Goal: Register for event/course

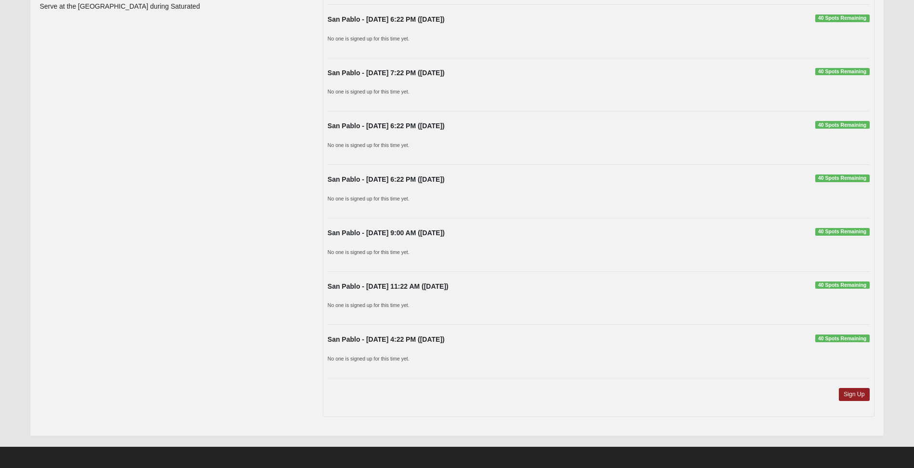
scroll to position [147, 0]
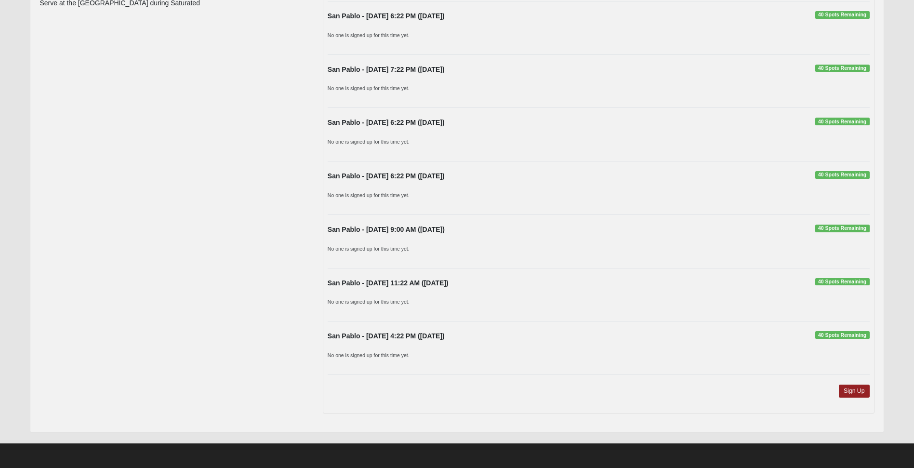
click at [428, 350] on p "No one is signed up for this time yet." at bounding box center [599, 355] width 542 height 10
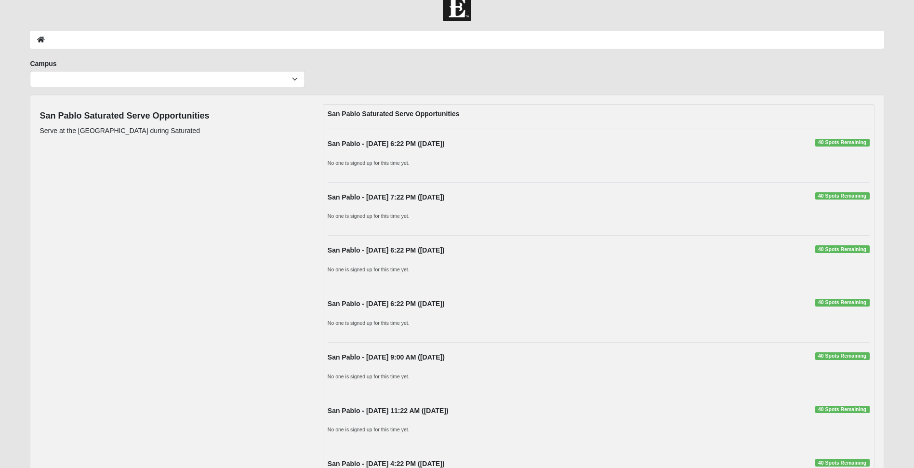
scroll to position [0, 0]
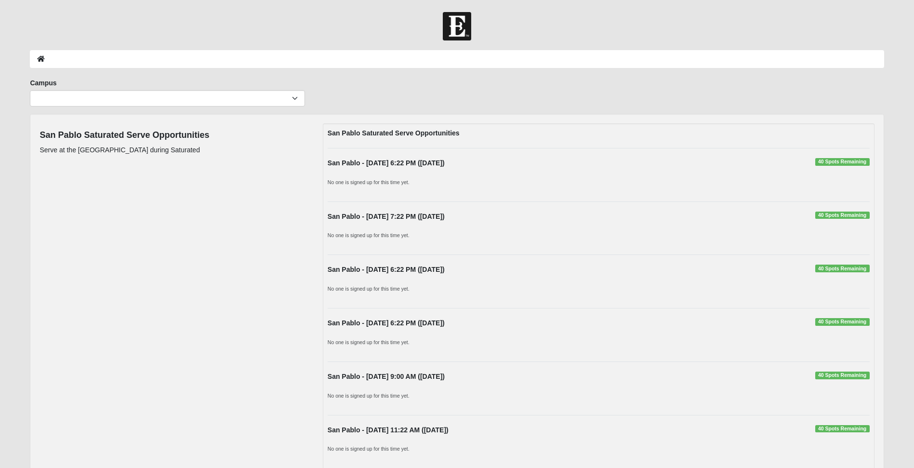
click at [495, 149] on div "San Pablo Saturated Serve Opportunities San Pablo - 9/10/2025 6:22 PM (9/10/202…" at bounding box center [599, 341] width 552 height 437
click at [459, 136] on strong "San Pablo Saturated Serve Opportunities" at bounding box center [394, 133] width 132 height 8
click at [801, 162] on div "San Pablo - 9/10/2025 6:22 PM (9/10/2025) 40 Spots Remaining" at bounding box center [598, 165] width 557 height 15
click at [818, 163] on span "40 Spots Remaining" at bounding box center [842, 162] width 54 height 8
click at [826, 163] on span "40 Spots Remaining" at bounding box center [842, 162] width 54 height 8
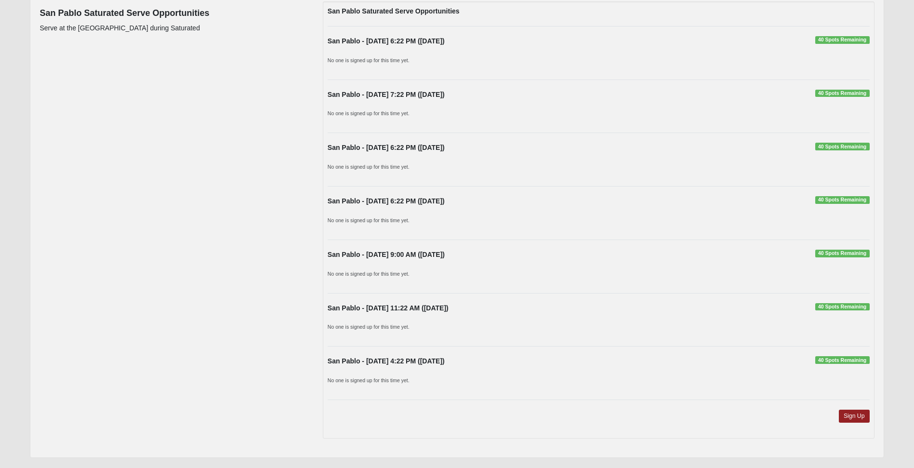
scroll to position [147, 0]
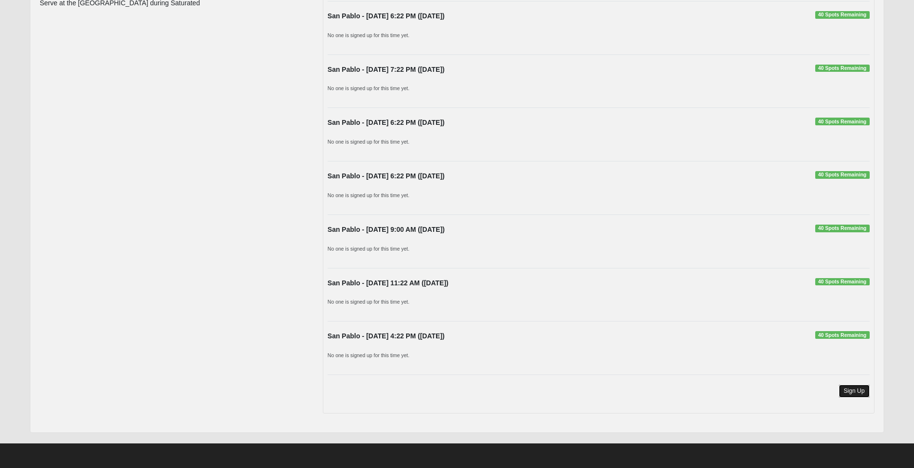
click at [848, 386] on link "Sign Up" at bounding box center [854, 391] width 31 height 13
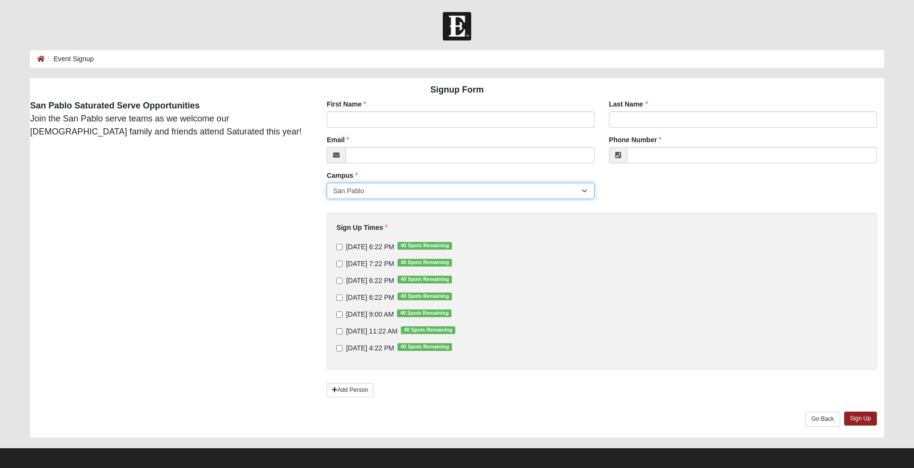
click at [417, 191] on select "San Pablo" at bounding box center [461, 191] width 268 height 16
click at [327, 183] on select "San Pablo" at bounding box center [461, 191] width 268 height 16
